Goal: Information Seeking & Learning: Find specific fact

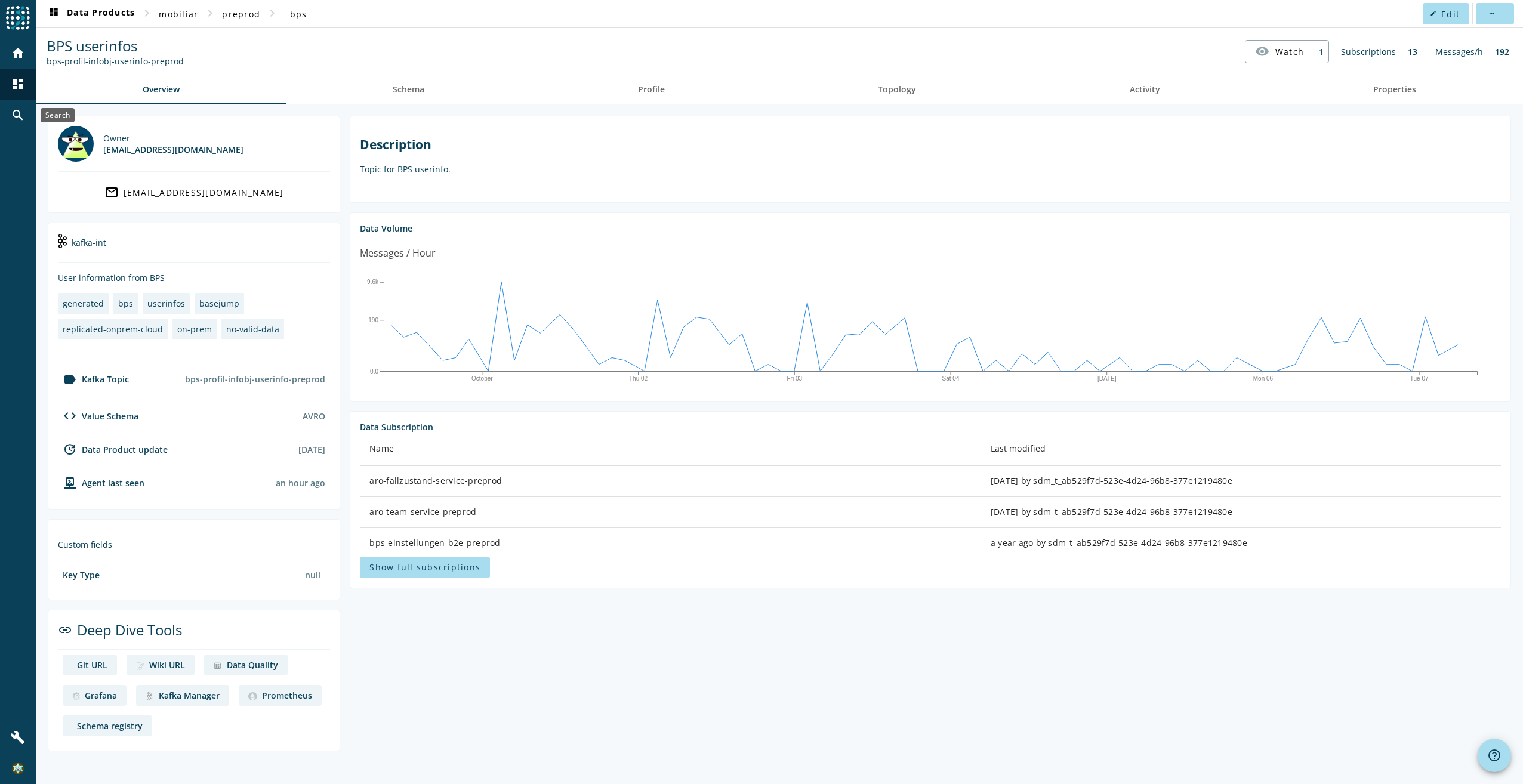
click at [24, 110] on mat-icon "search" at bounding box center [18, 115] width 15 height 15
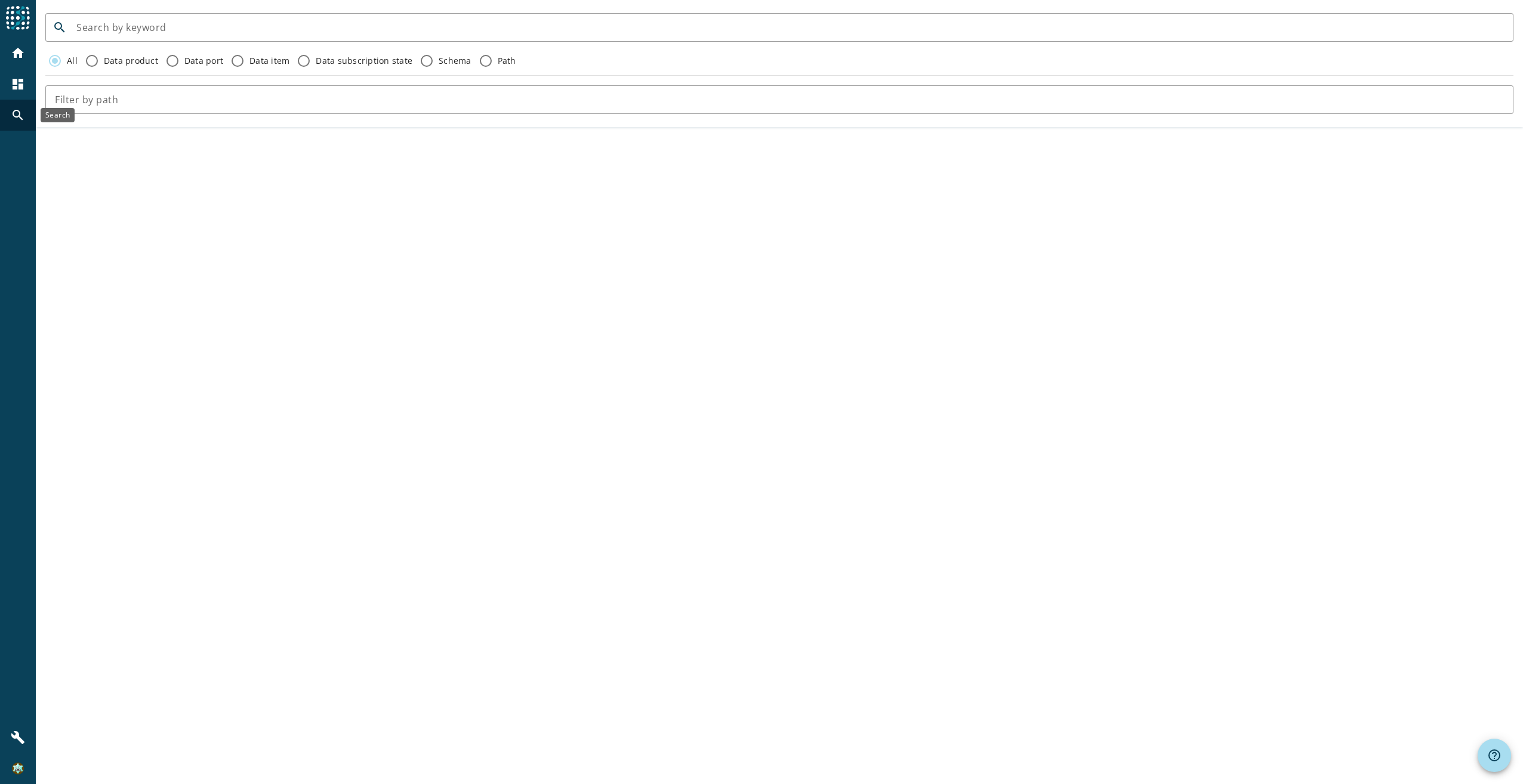
click at [20, 117] on mat-icon "search" at bounding box center [18, 115] width 15 height 15
click at [148, 34] on input at bounding box center [790, 28] width 1428 height 15
click at [12, 81] on mat-icon "dashboard" at bounding box center [18, 84] width 15 height 15
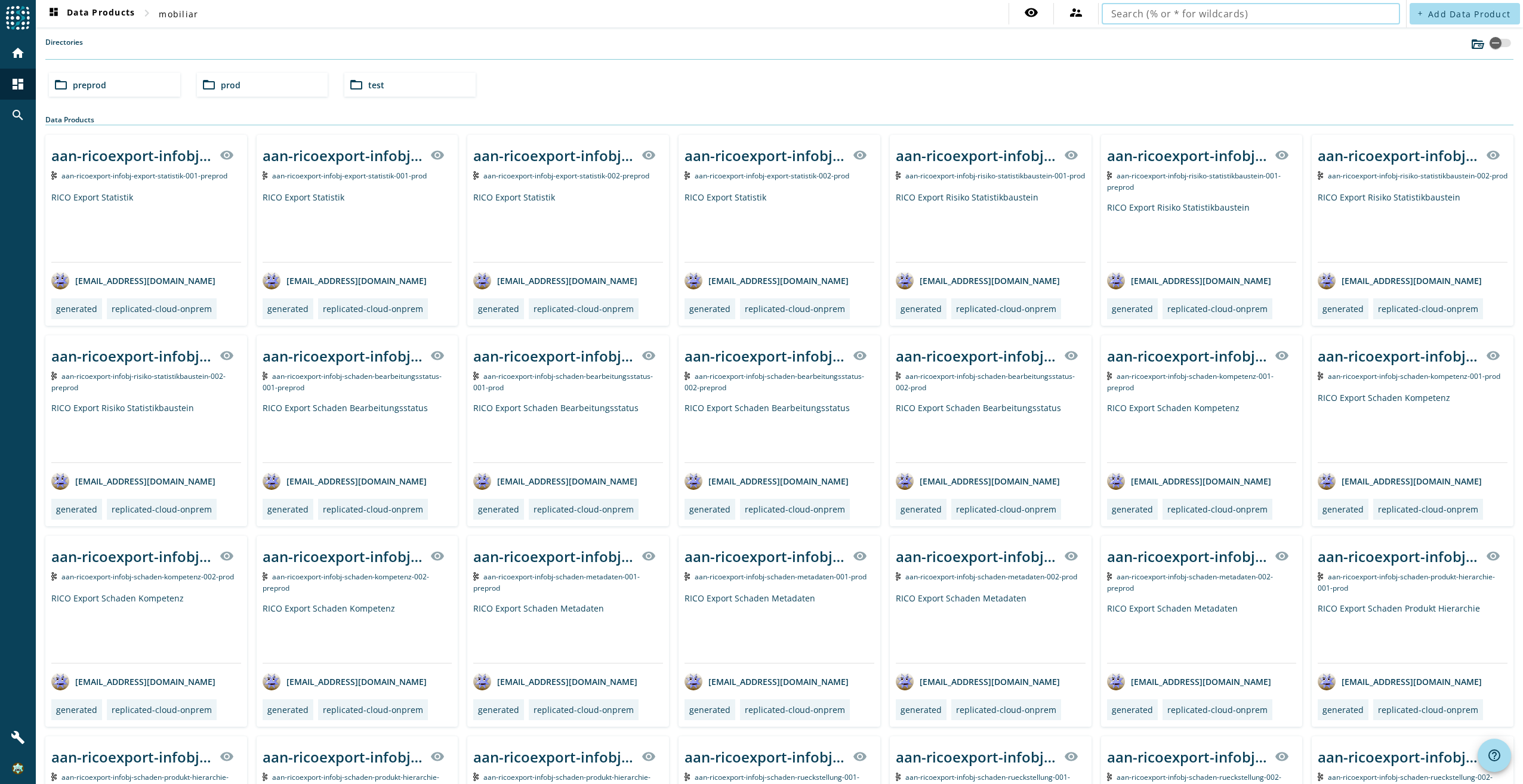
click at [1244, 18] on input "text" at bounding box center [1251, 14] width 280 height 15
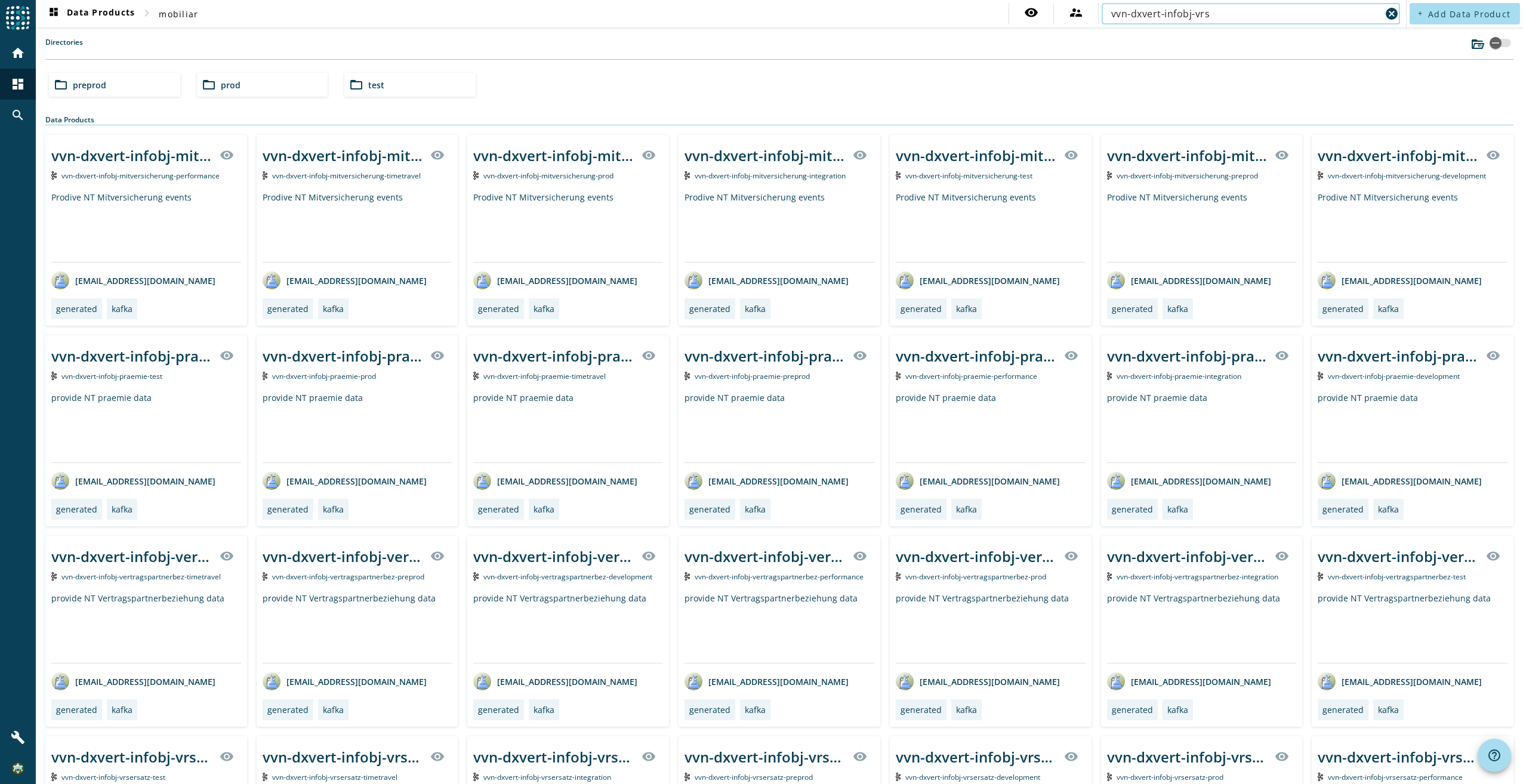
type input "vvn-dxvert-infobj-vrsv"
click at [1175, 72] on div "folder_open preprod folder_open prod folder_open test" at bounding box center [779, 85] width 1471 height 34
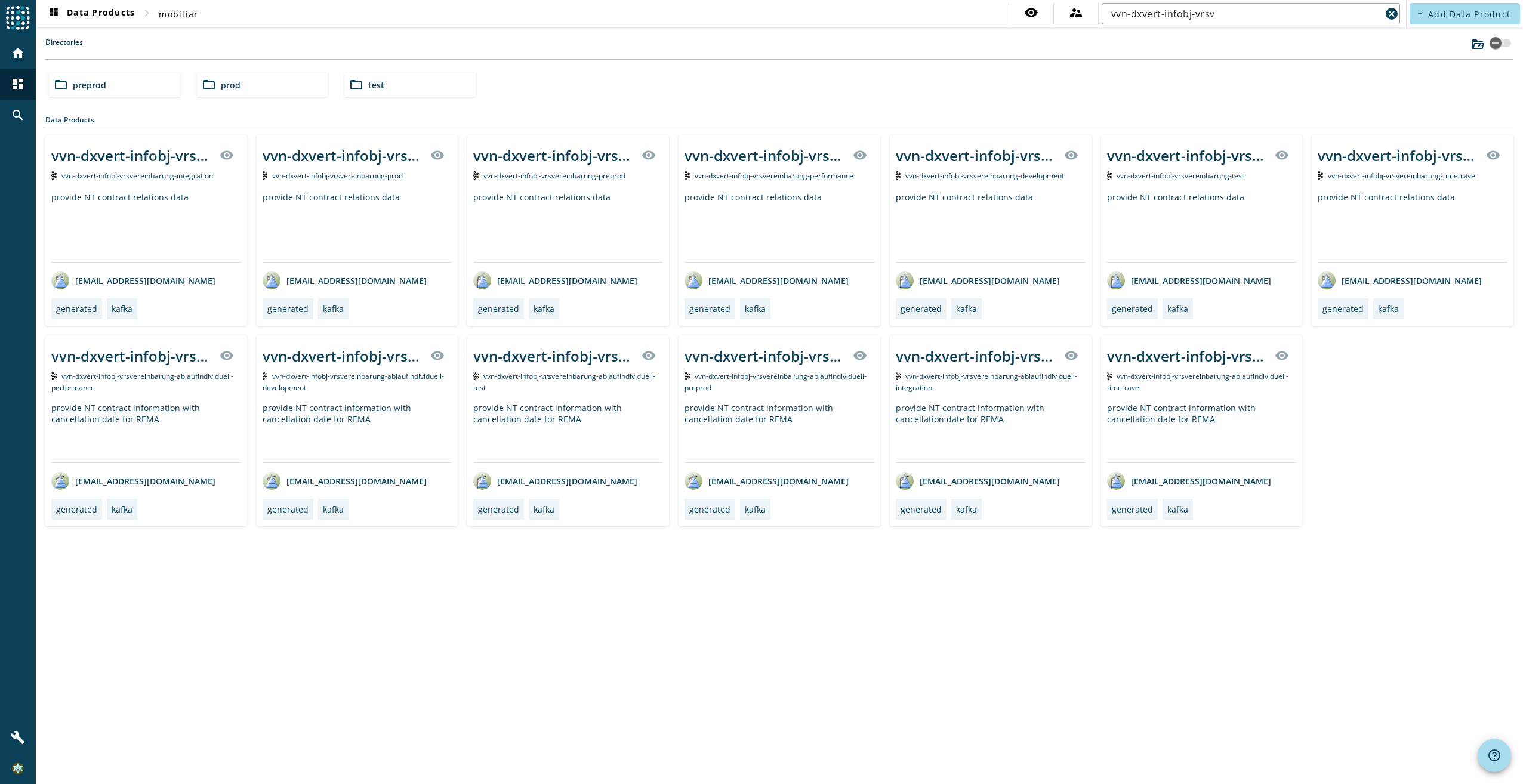
drag, startPoint x: 401, startPoint y: 152, endPoint x: 326, endPoint y: 154, distance: 75.0
click at [326, 154] on div "vvn-dxvert-infobj-vrsvereinbarung" at bounding box center [343, 155] width 161 height 20
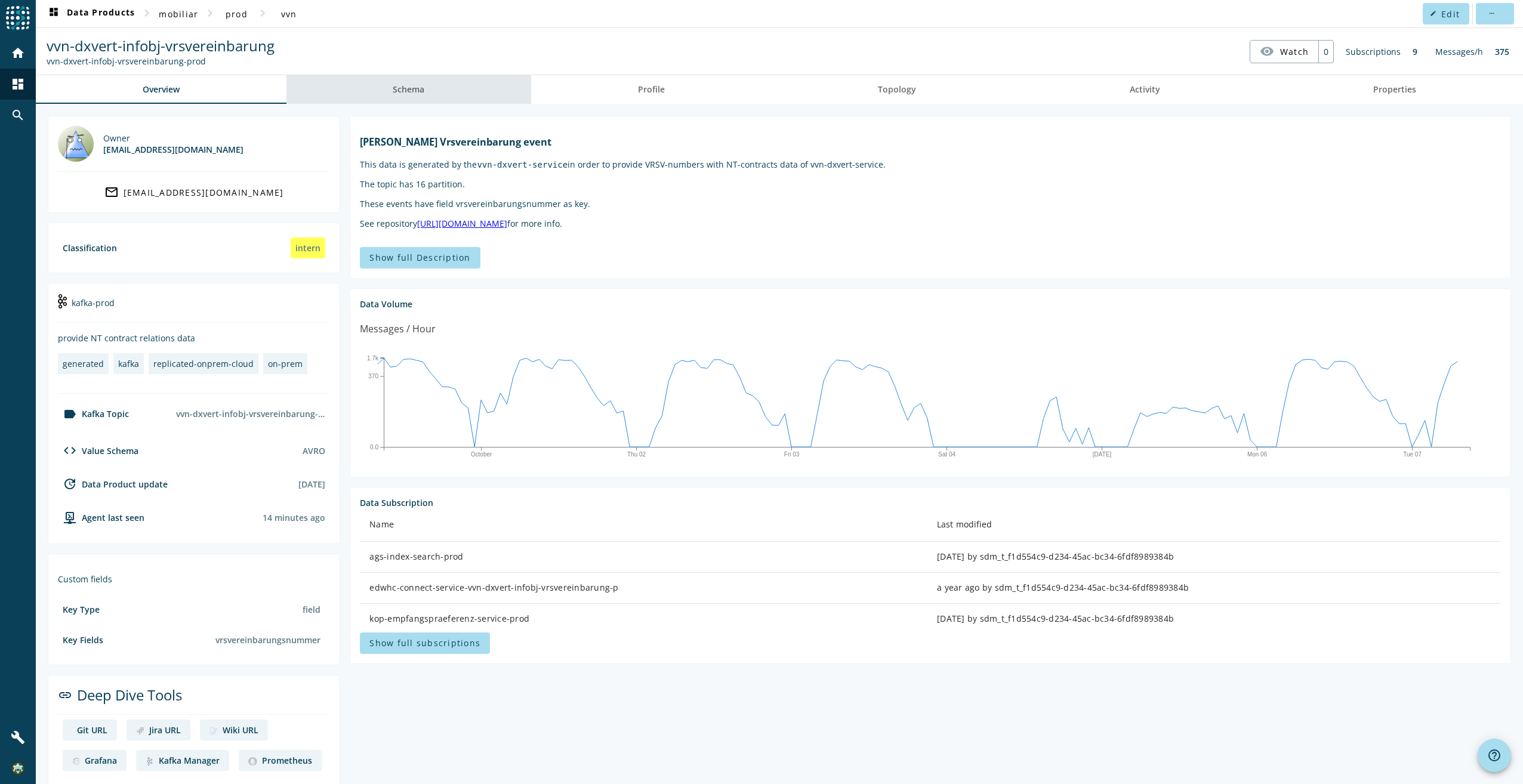
drag, startPoint x: 442, startPoint y: 97, endPoint x: 748, endPoint y: 110, distance: 306.3
click at [442, 97] on link "Schema" at bounding box center [409, 89] width 245 height 29
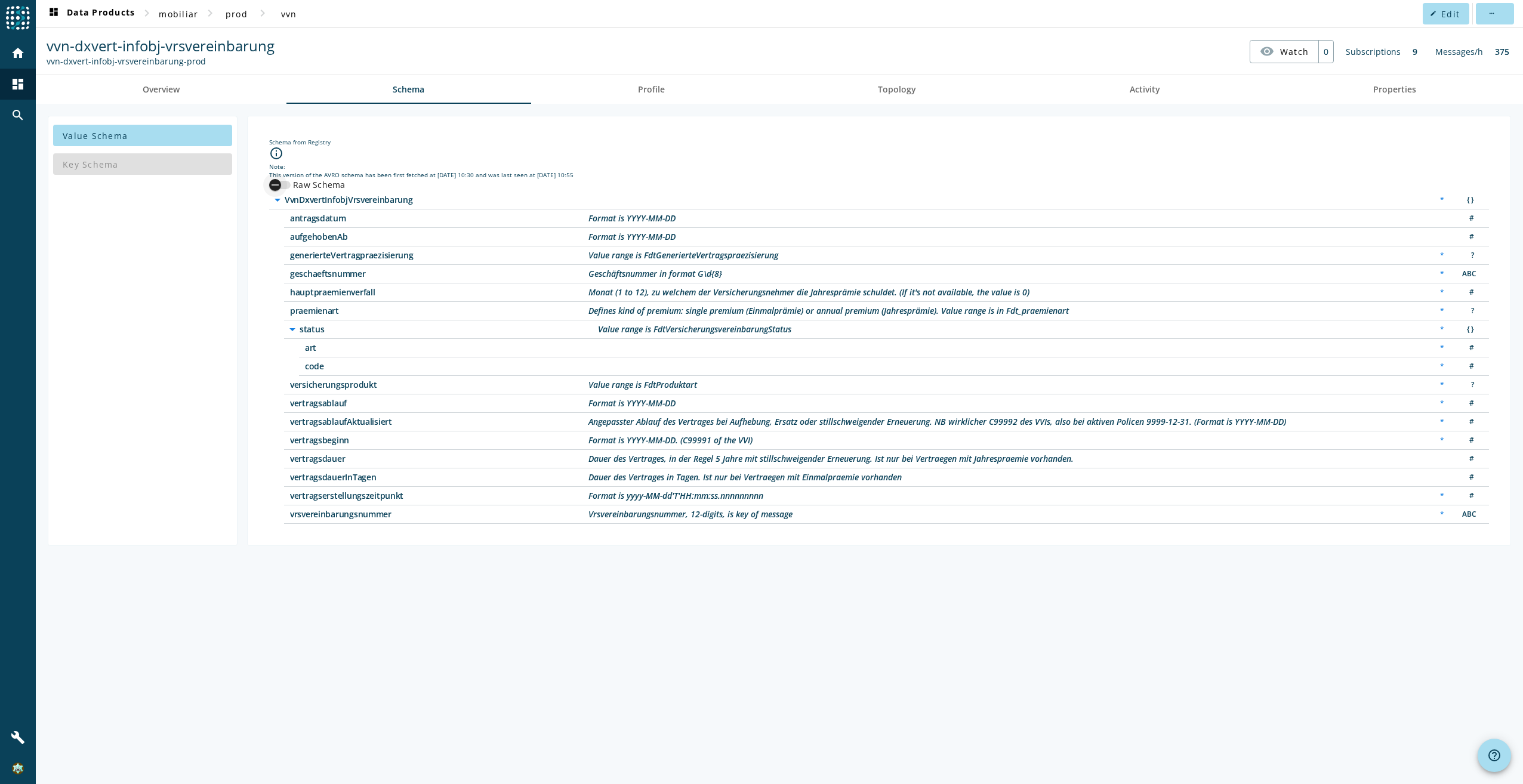
click at [286, 184] on div "button" at bounding box center [275, 185] width 24 height 24
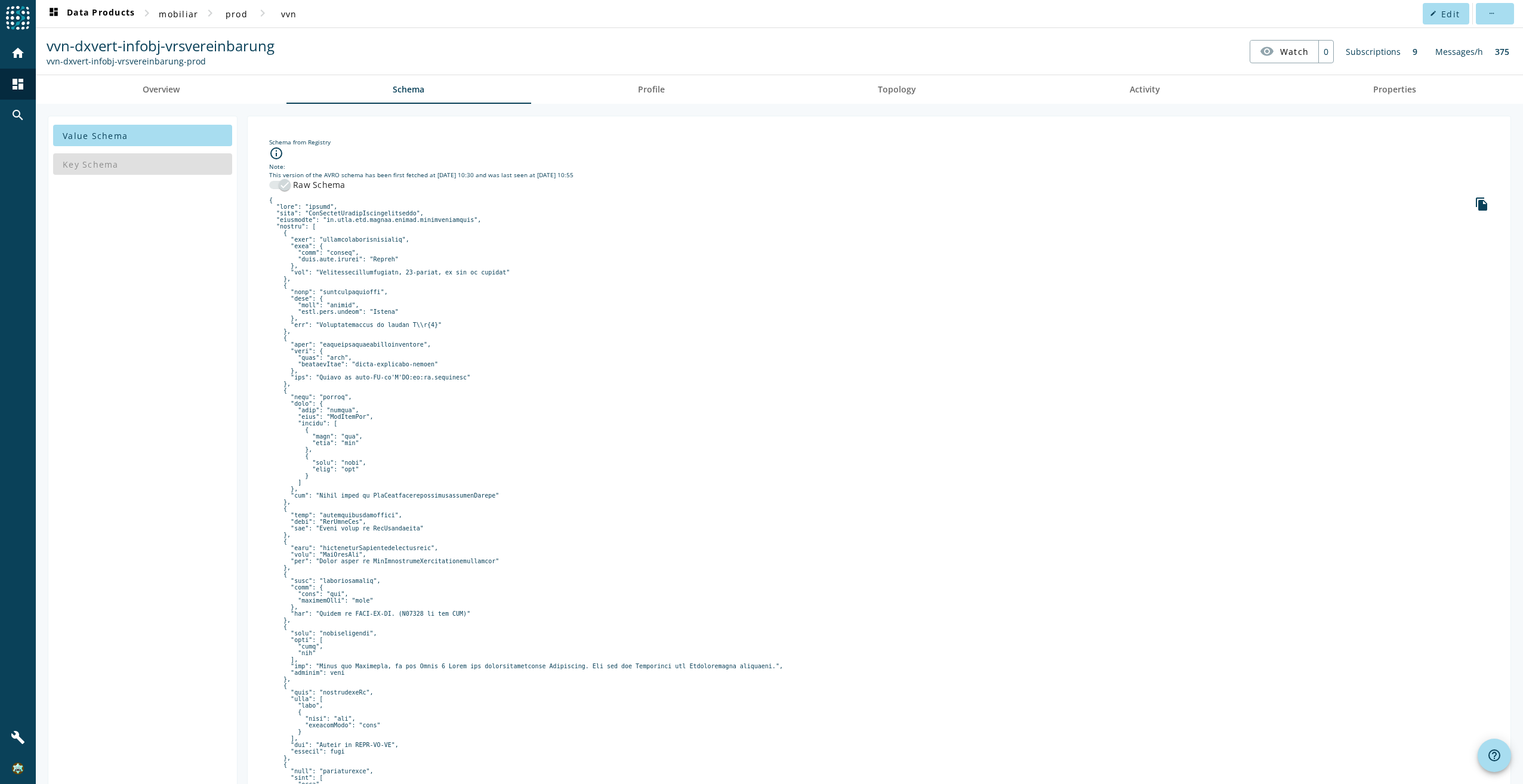
click at [580, 410] on pre at bounding box center [879, 640] width 1220 height 886
click at [1475, 197] on icon "file_copy" at bounding box center [1482, 204] width 15 height 15
drag, startPoint x: 332, startPoint y: 51, endPoint x: 128, endPoint y: 98, distance: 209.3
click at [46, 40] on nav "vvn-dxvert-infobj-vrsvereinbarung vvn-dxvert-infobj-vrsvereinbarung-prod visibi…" at bounding box center [779, 51] width 1478 height 37
copy span "vvn-dxvert-infobj-vrsvereinbarung"
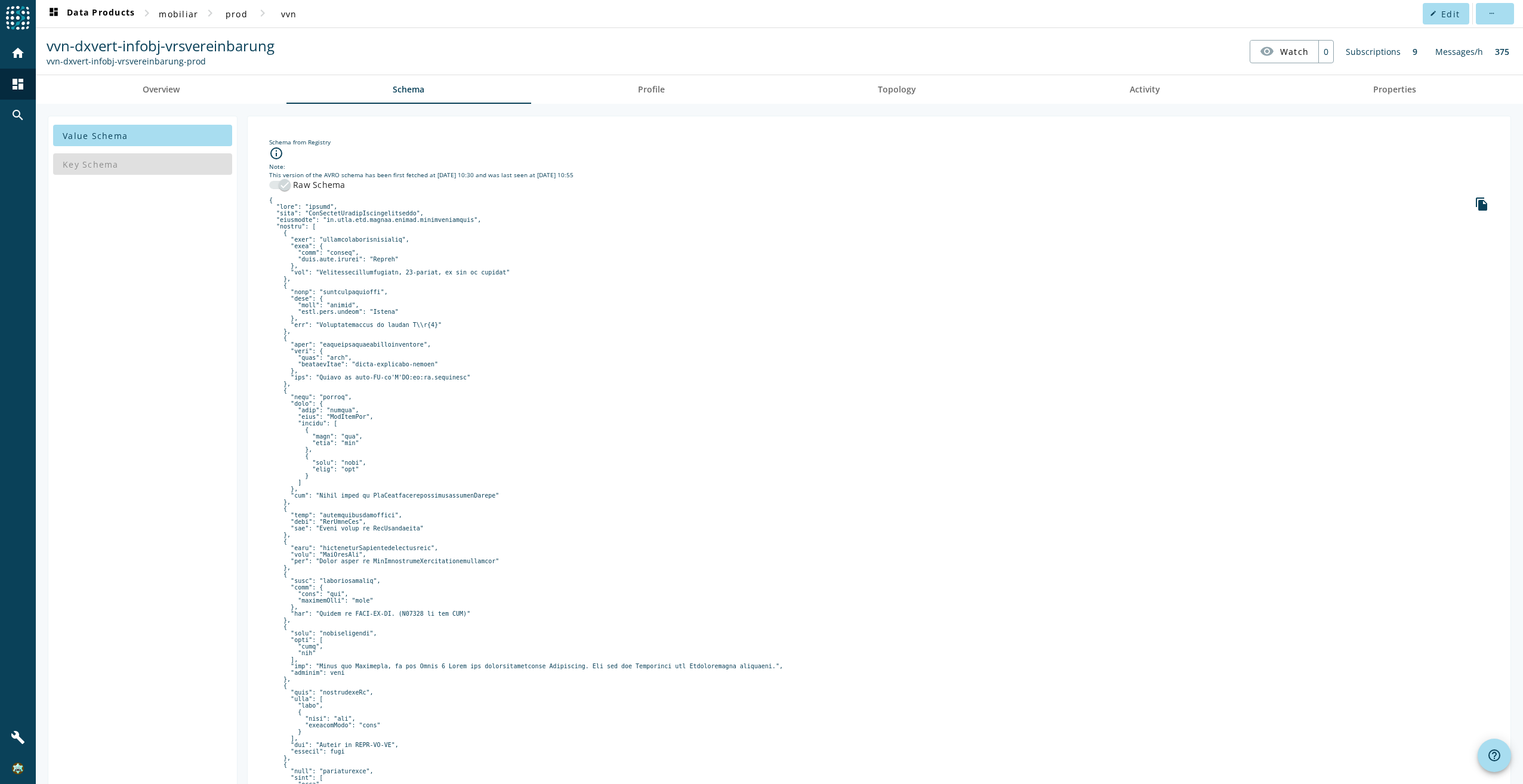
click at [1221, 375] on pre at bounding box center [879, 640] width 1220 height 886
